Goal: Task Accomplishment & Management: Use online tool/utility

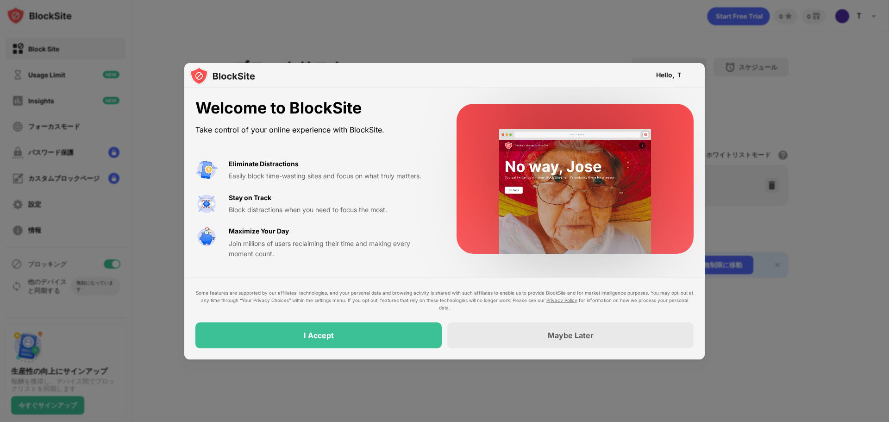
click at [526, 46] on div at bounding box center [444, 211] width 889 height 422
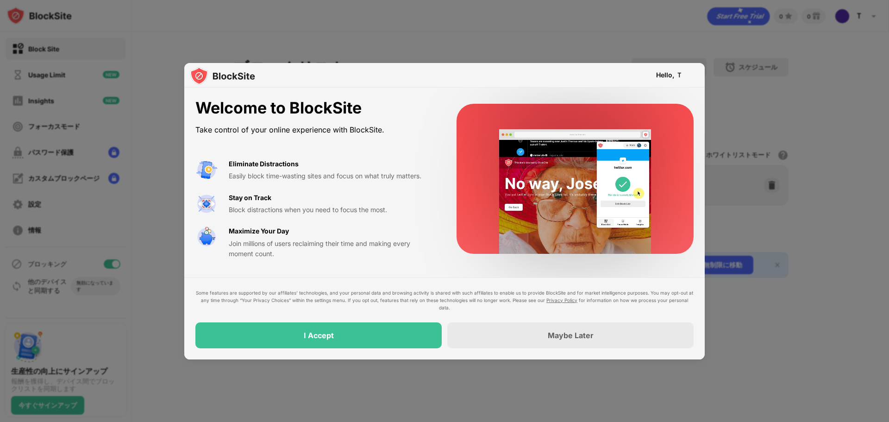
drag, startPoint x: 195, startPoint y: 127, endPoint x: 384, endPoint y: 125, distance: 188.5
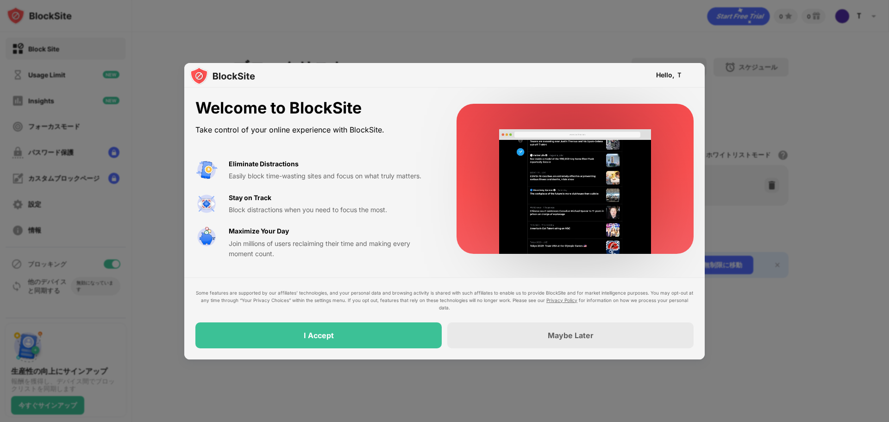
click at [384, 125] on div "Take control of your online experience with BlockSite." at bounding box center [314, 129] width 239 height 13
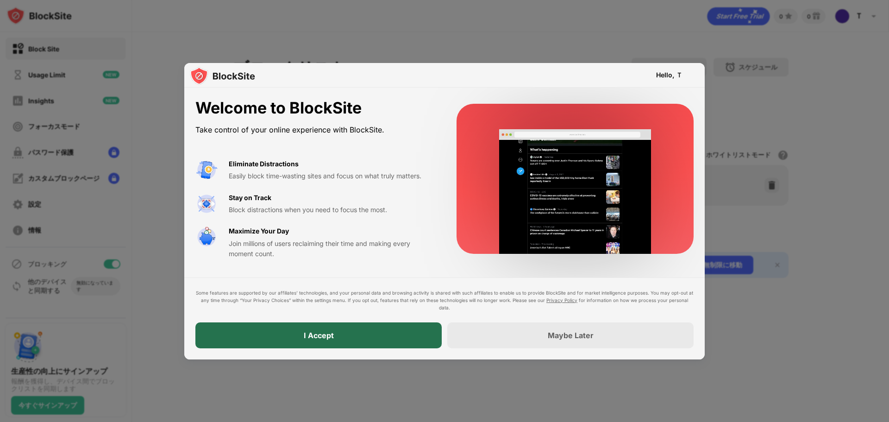
click at [330, 336] on div "I Accept" at bounding box center [319, 335] width 30 height 9
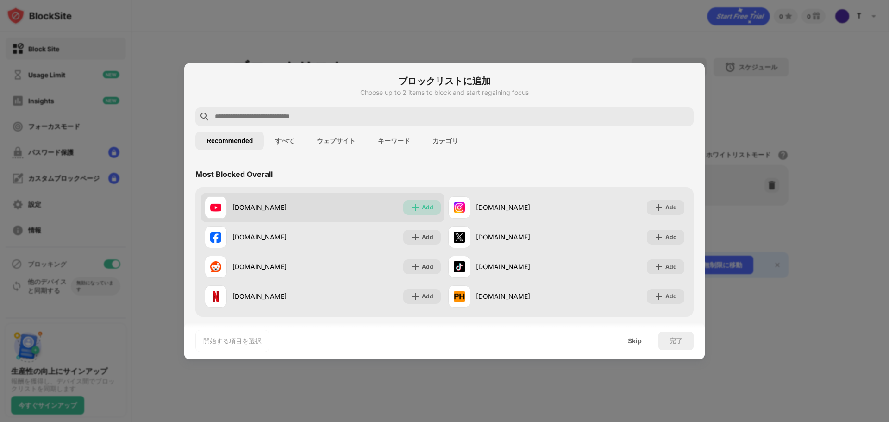
click at [422, 203] on div "Add" at bounding box center [428, 207] width 12 height 9
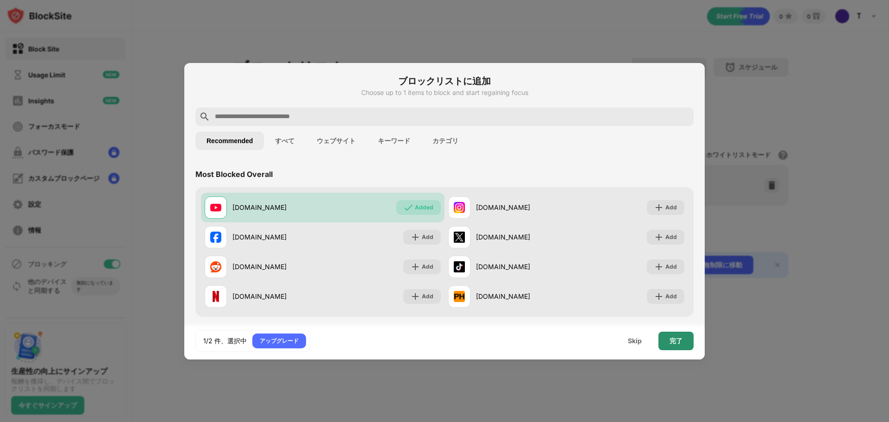
click at [683, 345] on div "完了" at bounding box center [675, 341] width 35 height 19
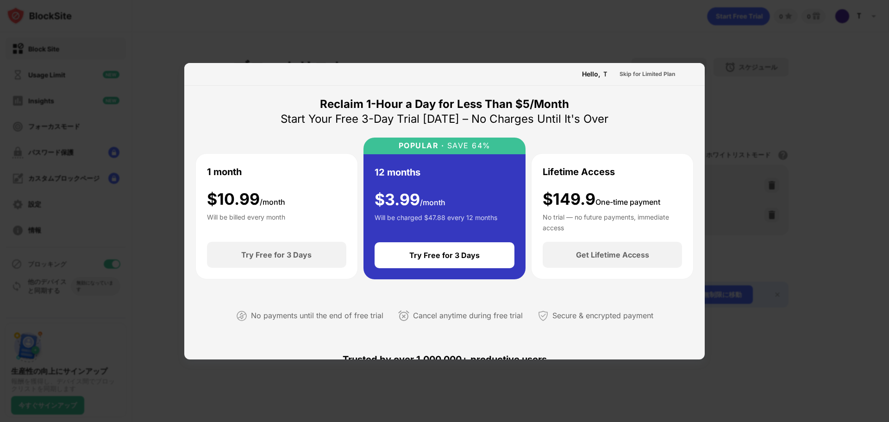
click at [763, 85] on div at bounding box center [444, 211] width 889 height 422
